Goal: Task Accomplishment & Management: Manage account settings

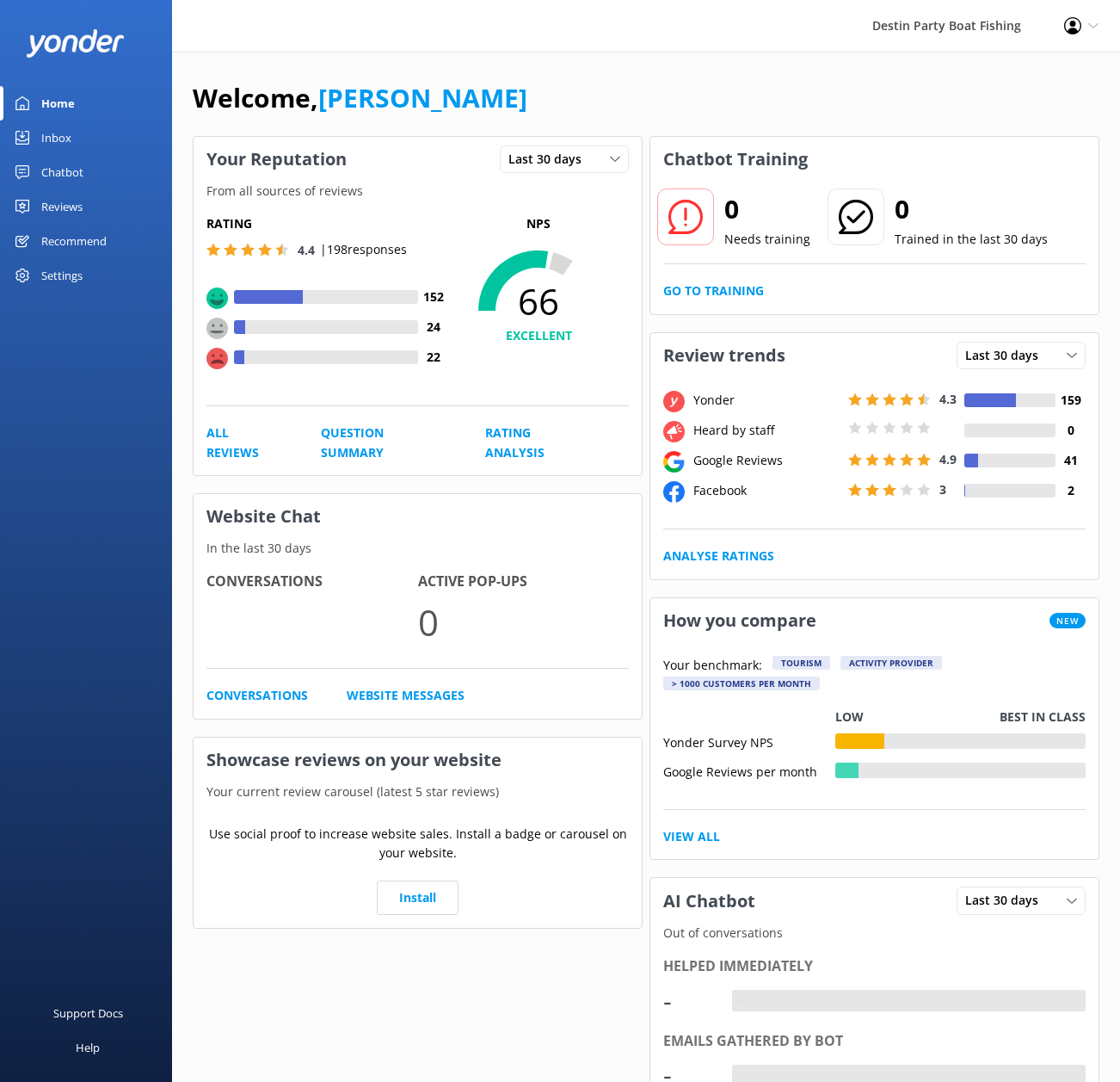
click at [47, 150] on div "Inbox" at bounding box center [55, 138] width 30 height 35
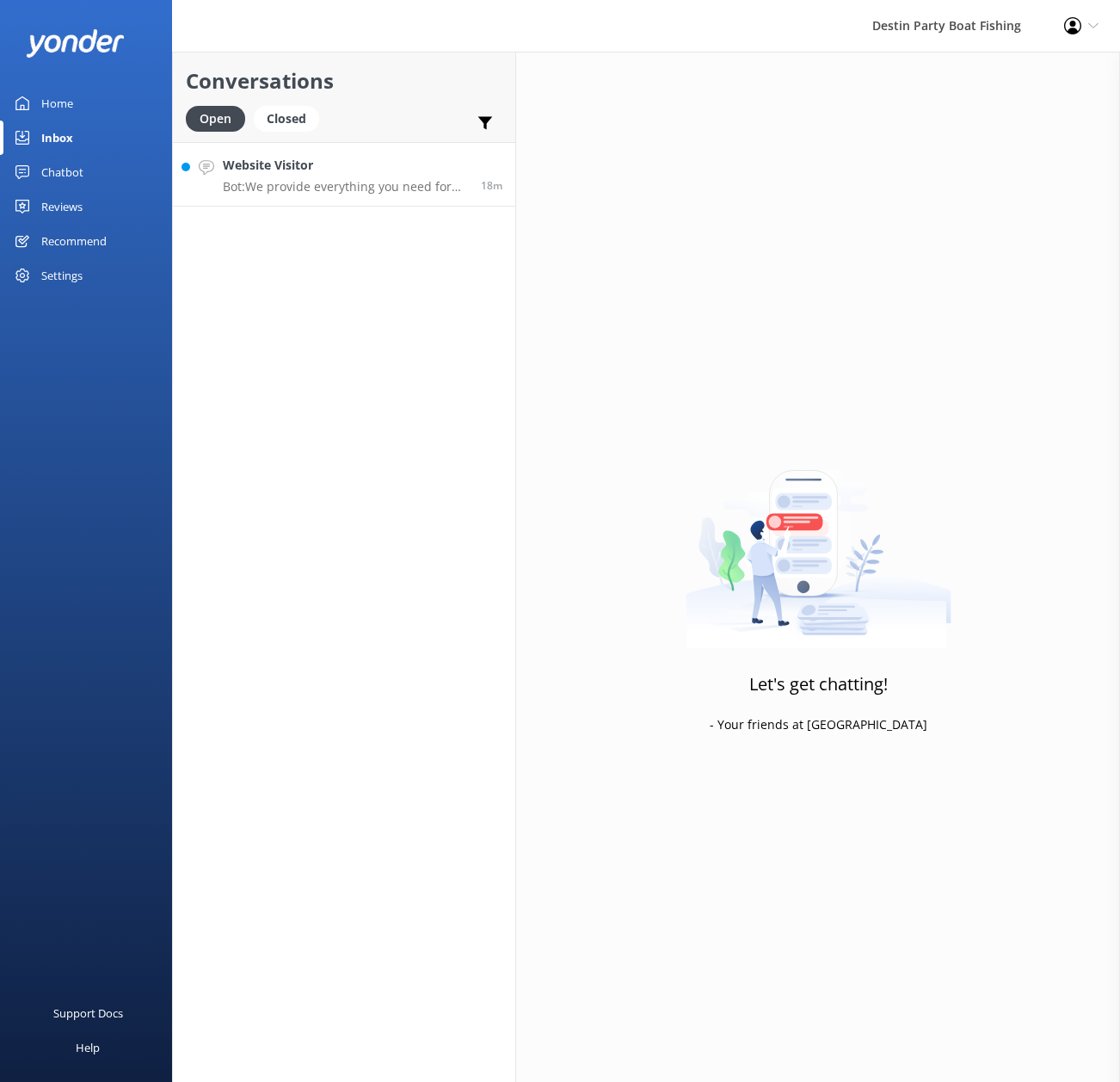
click at [333, 183] on p "Bot: We provide everything you need for fishing, including licenses, bait, ice,…" at bounding box center [345, 186] width 245 height 15
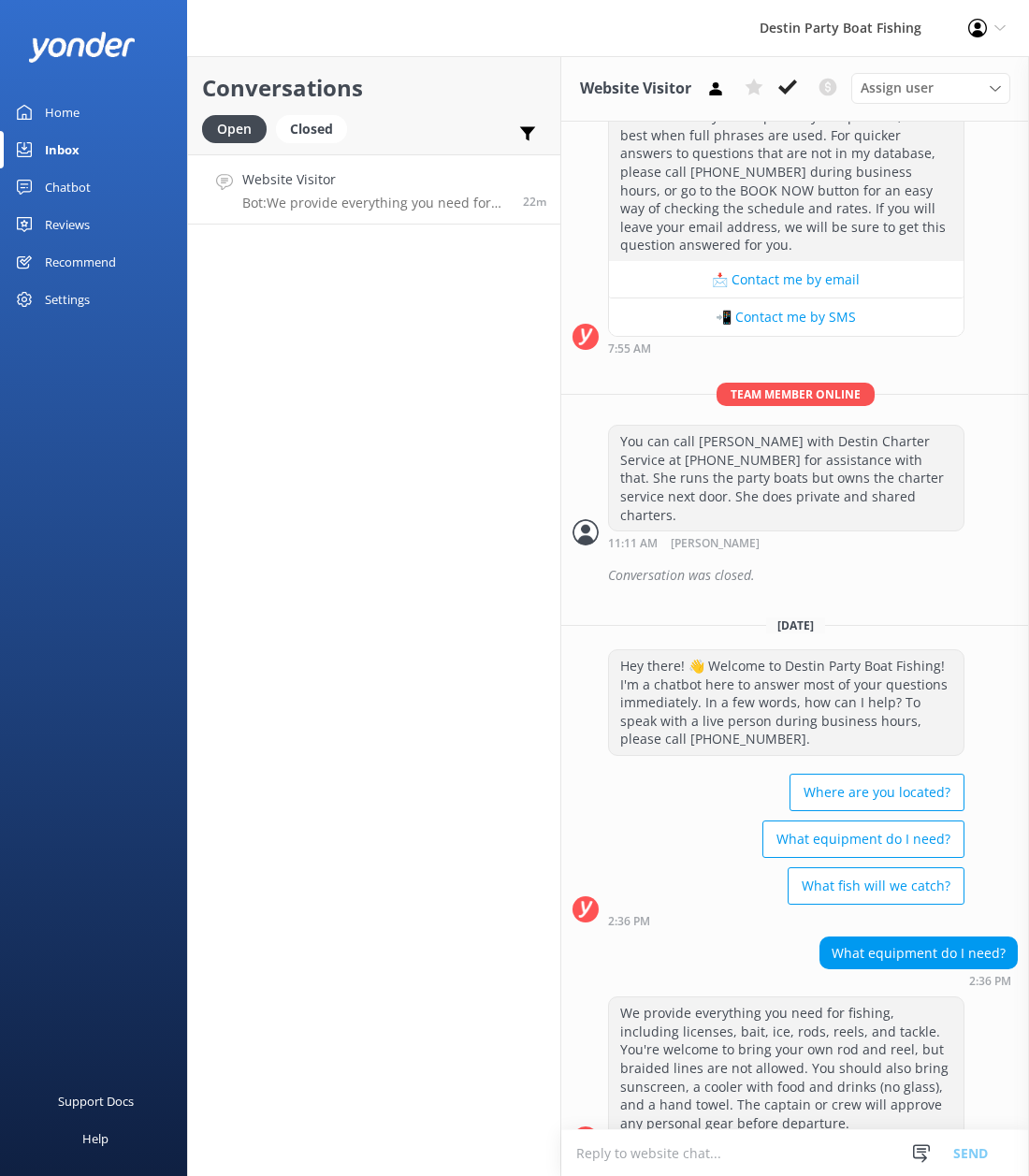
scroll to position [649, 0]
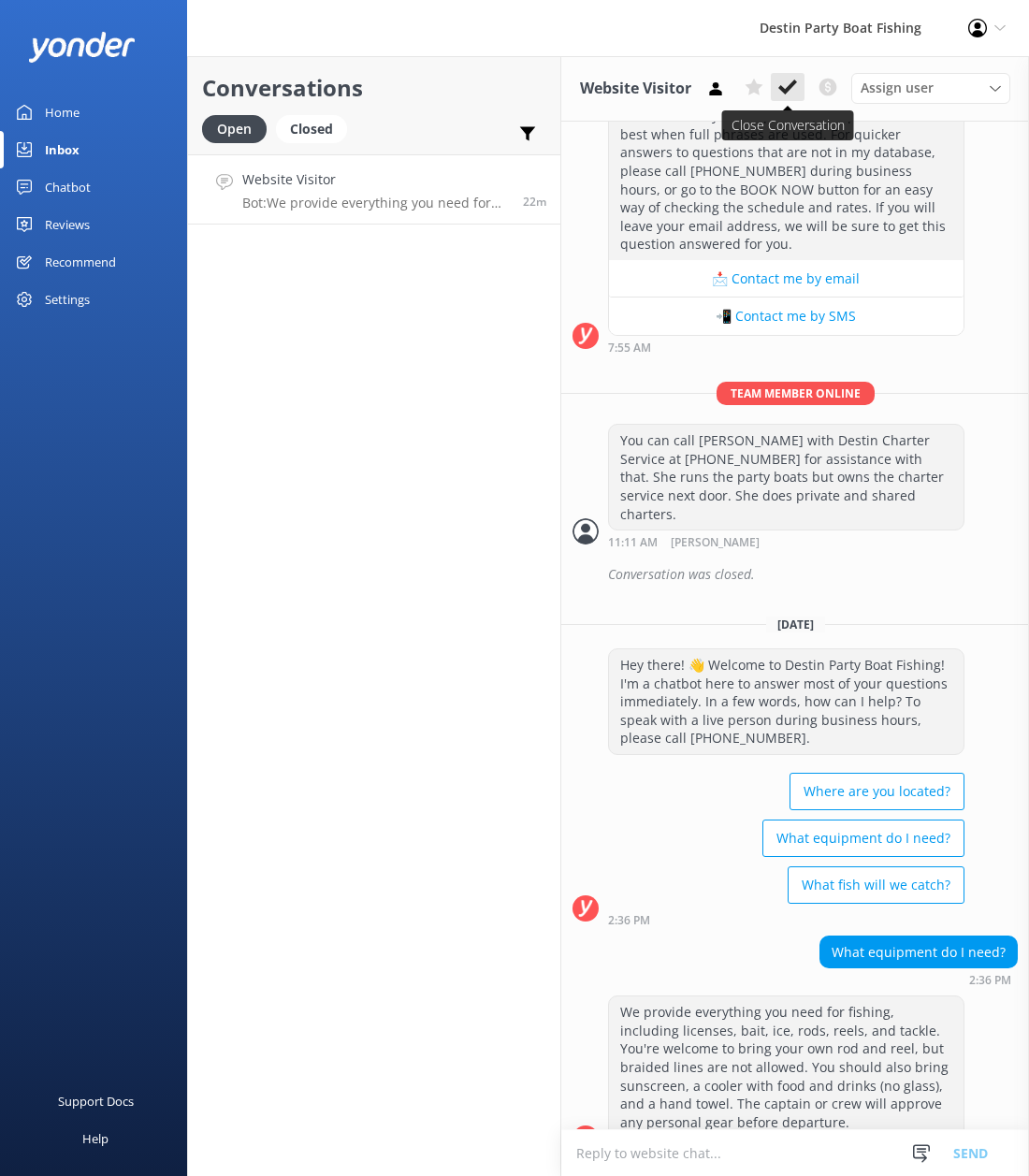
click at [785, 83] on icon at bounding box center [787, 87] width 19 height 19
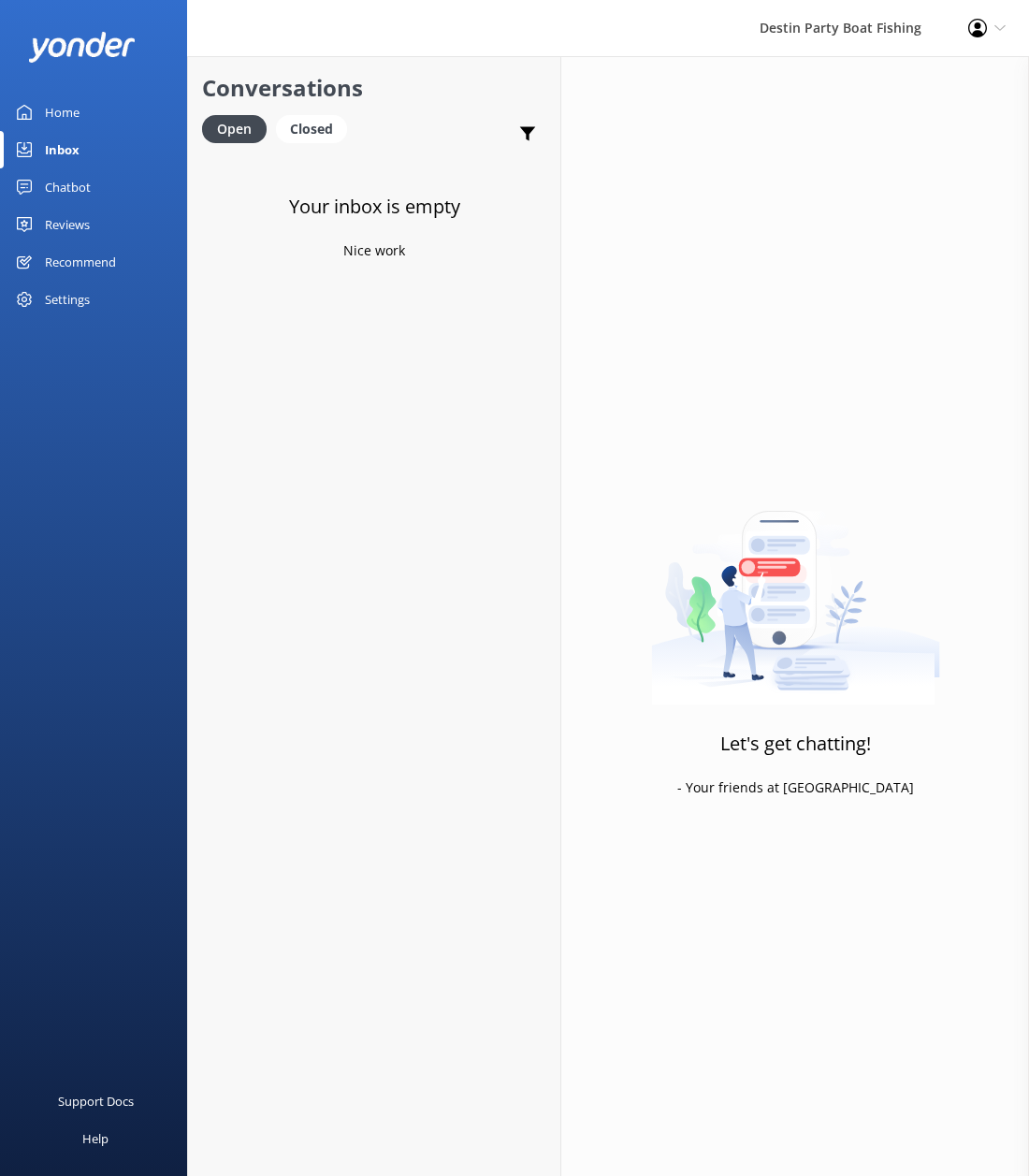
click at [65, 236] on div "Reviews" at bounding box center [66, 224] width 44 height 38
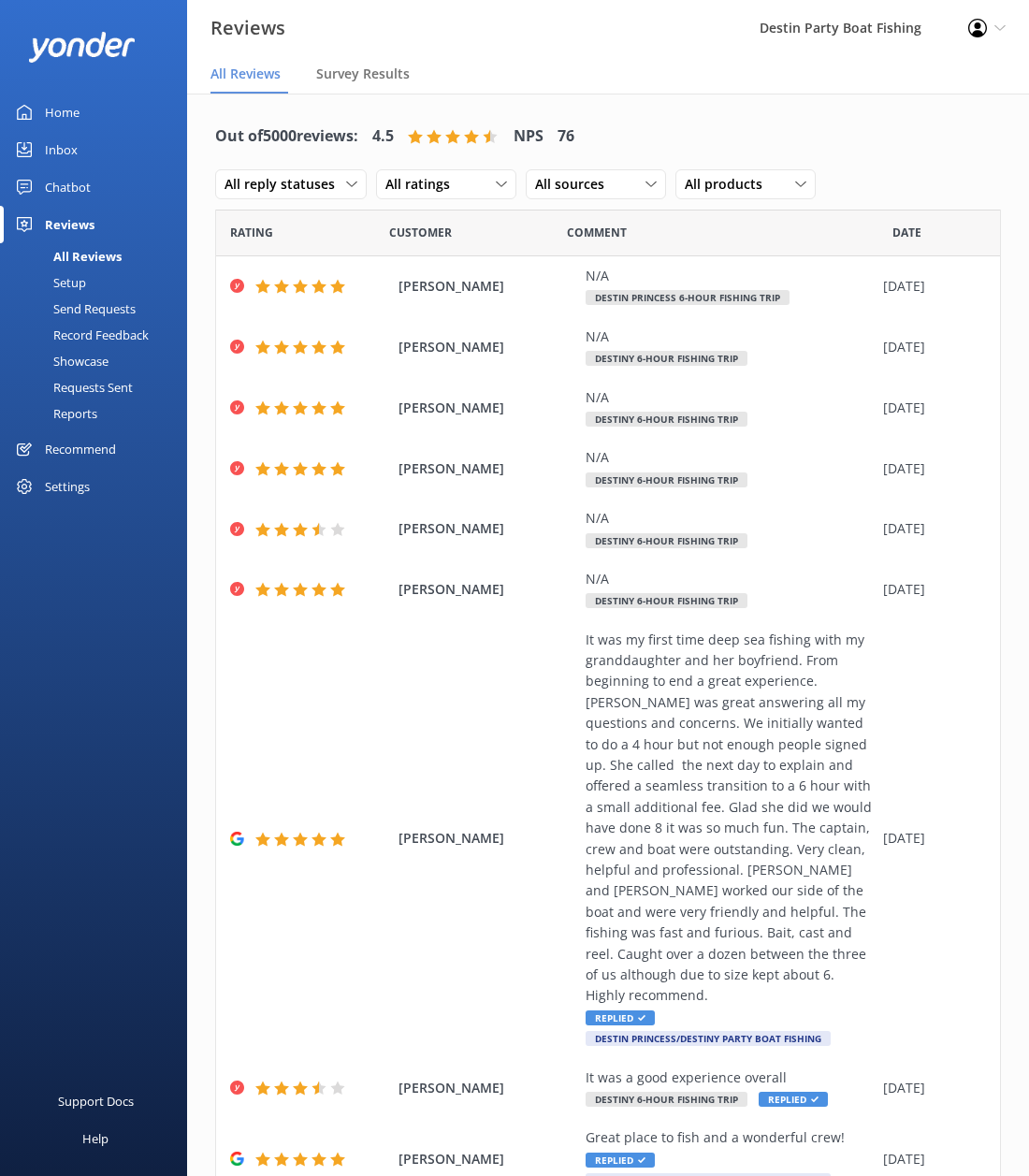
click at [62, 155] on div "Inbox" at bounding box center [60, 150] width 33 height 38
